Goal: Task Accomplishment & Management: Use online tool/utility

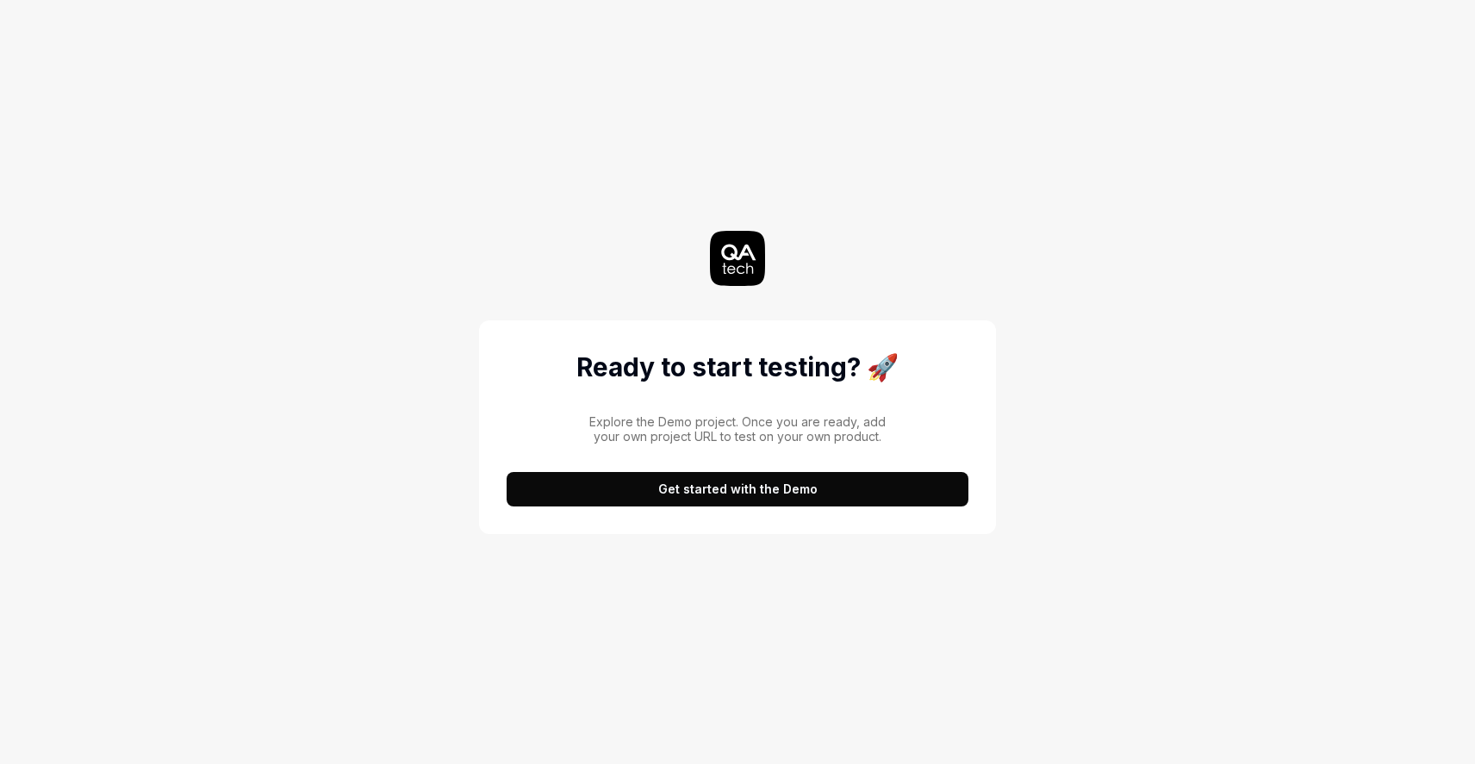
click at [816, 489] on button "Get started with the Demo" at bounding box center [738, 489] width 462 height 34
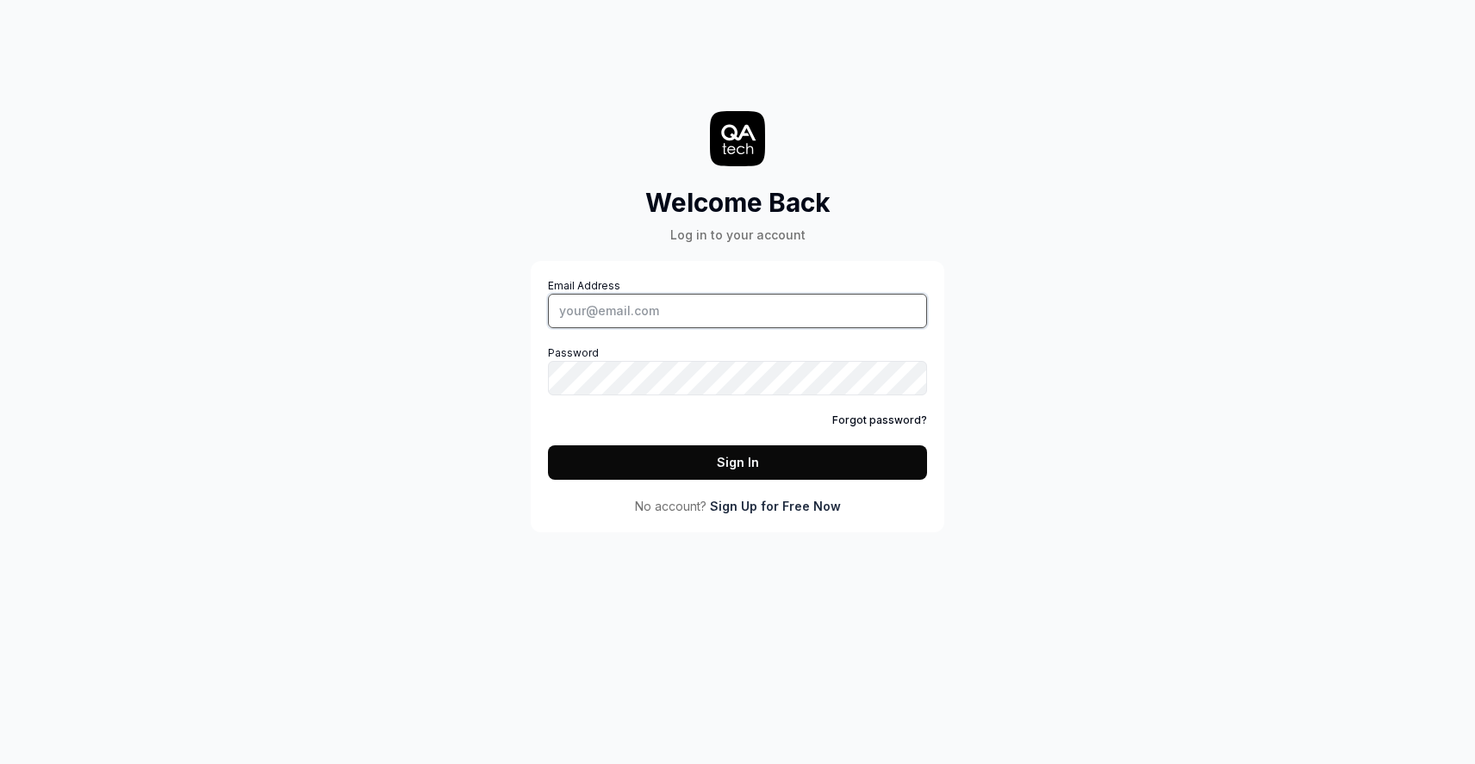
click at [745, 312] on input "Email Address" at bounding box center [737, 311] width 379 height 34
type input "[EMAIL_ADDRESS][DOMAIN_NAME]"
click at [725, 461] on button "Sign In" at bounding box center [737, 462] width 379 height 34
